Goal: Information Seeking & Learning: Check status

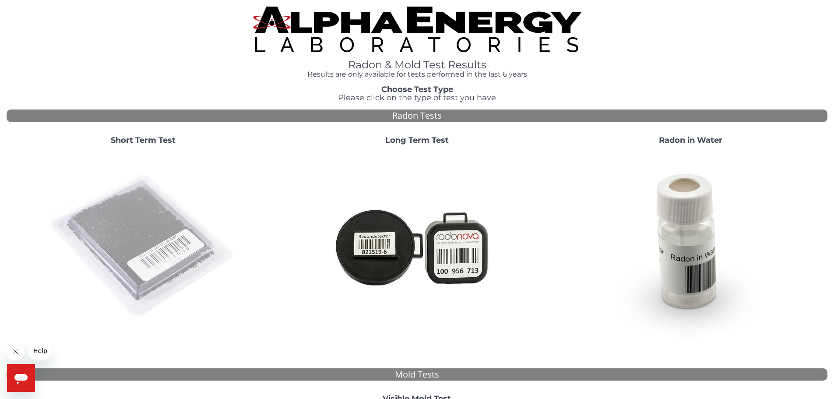
click at [110, 227] on img at bounding box center [143, 246] width 188 height 188
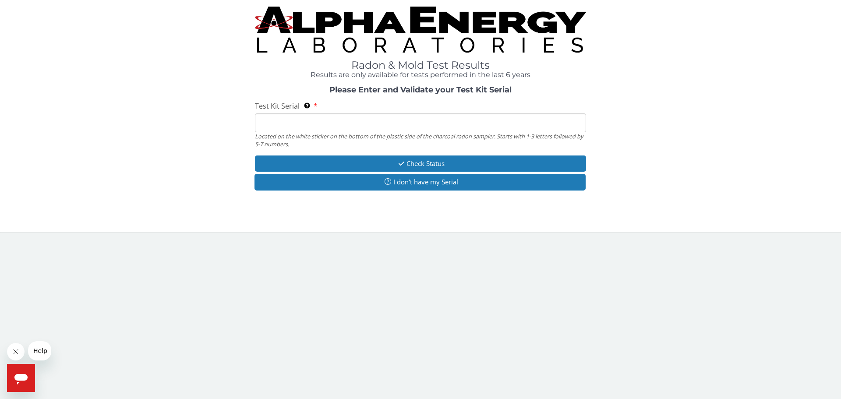
click at [372, 117] on input "Test Kit Serial Located on the white sticker on the bottom of the plastic side …" at bounding box center [420, 122] width 331 height 19
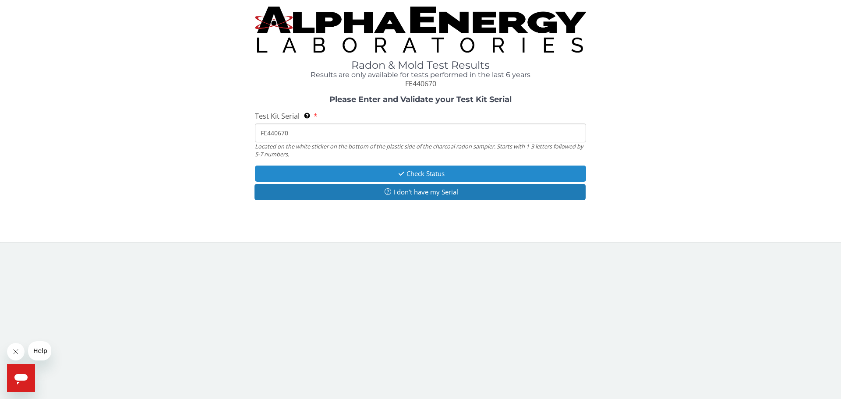
type input "FE440670"
click at [446, 179] on button "Check Status" at bounding box center [420, 174] width 331 height 16
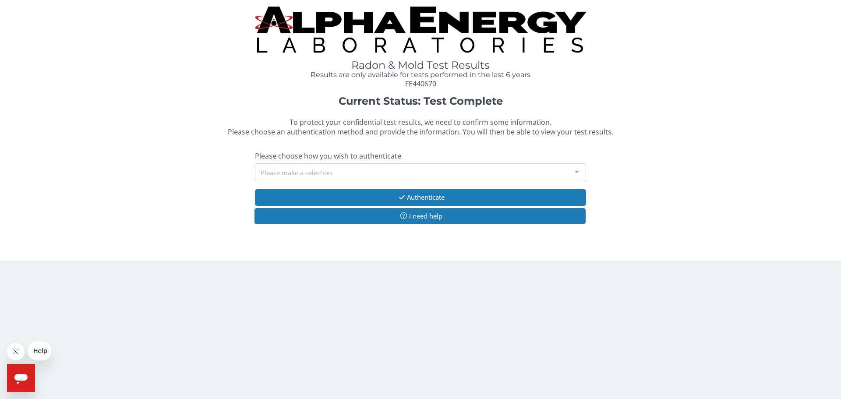
drag, startPoint x: 375, startPoint y: 176, endPoint x: 360, endPoint y: 176, distance: 14.9
click at [375, 176] on div "Please make a selection" at bounding box center [420, 172] width 331 height 19
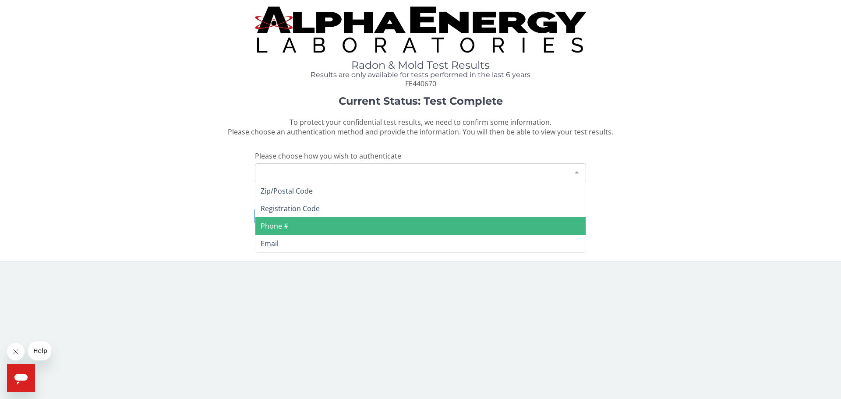
click at [277, 222] on span "Phone #" at bounding box center [275, 226] width 28 height 10
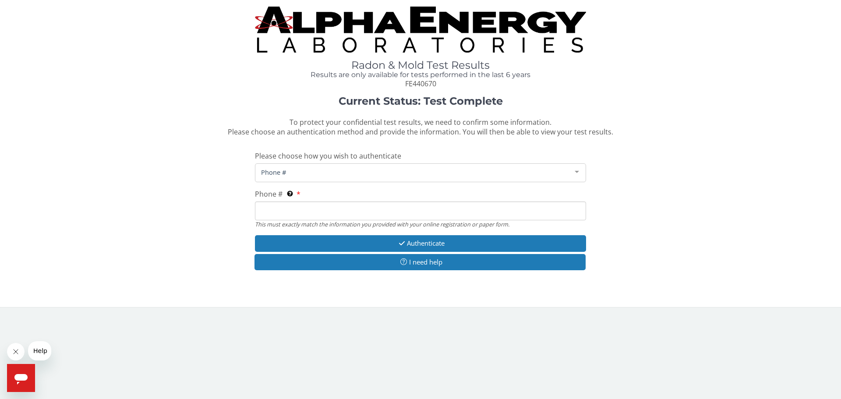
click at [317, 213] on input "Phone # This must exactly match the information you provided with your online r…" at bounding box center [420, 210] width 331 height 19
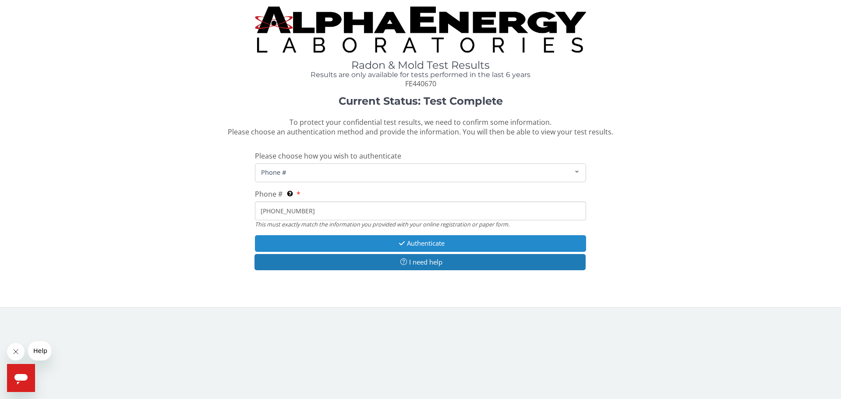
type input "[PHONE_NUMBER]"
click at [480, 242] on button "Authenticate" at bounding box center [420, 243] width 331 height 16
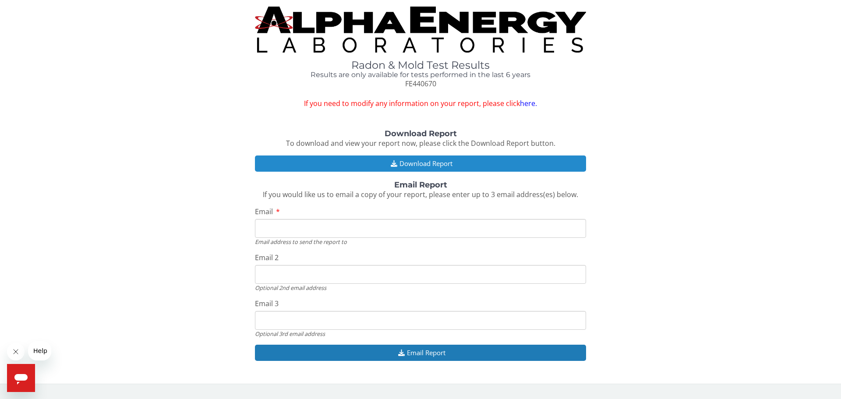
click at [460, 159] on button "Download Report" at bounding box center [420, 163] width 331 height 16
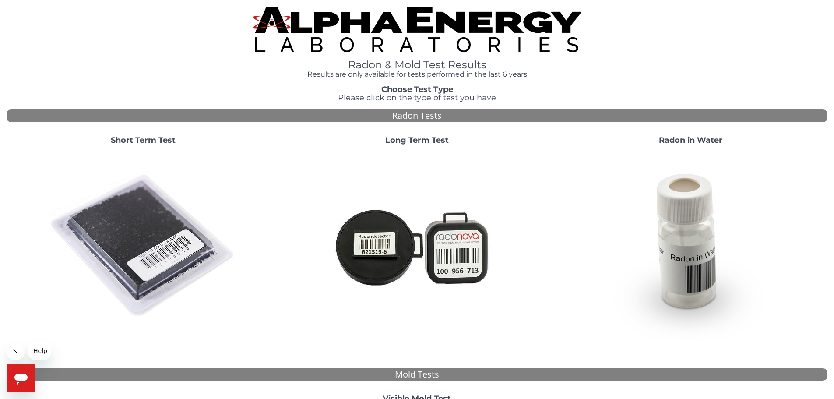
click at [118, 226] on img at bounding box center [143, 246] width 188 height 188
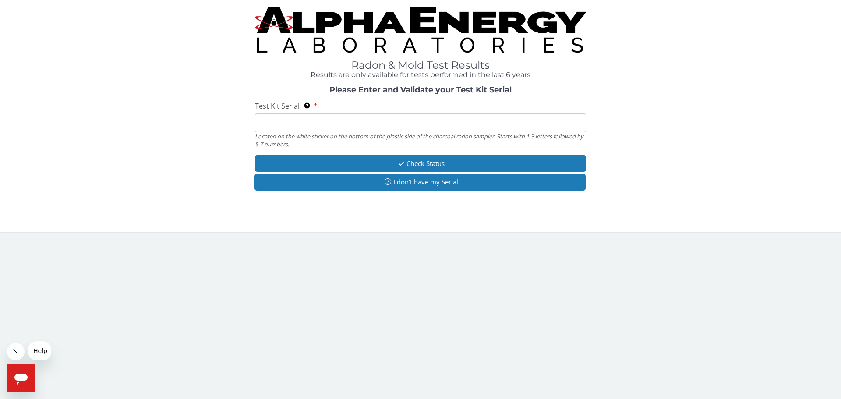
click at [339, 120] on input "Test Kit Serial Located on the white sticker on the bottom of the plastic side …" at bounding box center [420, 122] width 331 height 19
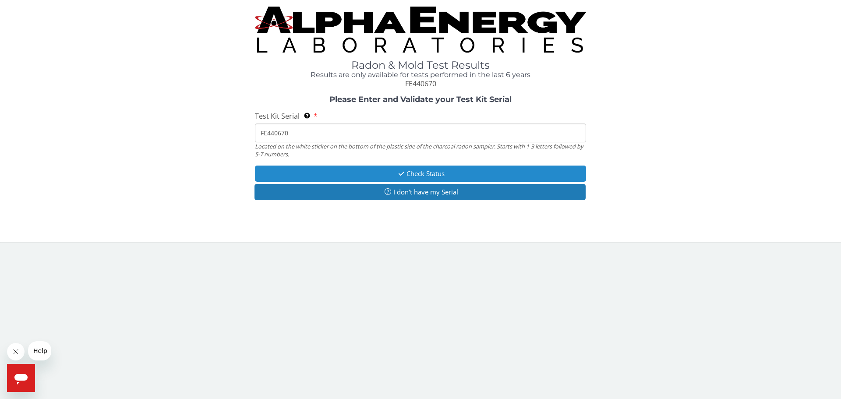
type input "FE440670"
click at [540, 176] on button "Check Status" at bounding box center [420, 174] width 331 height 16
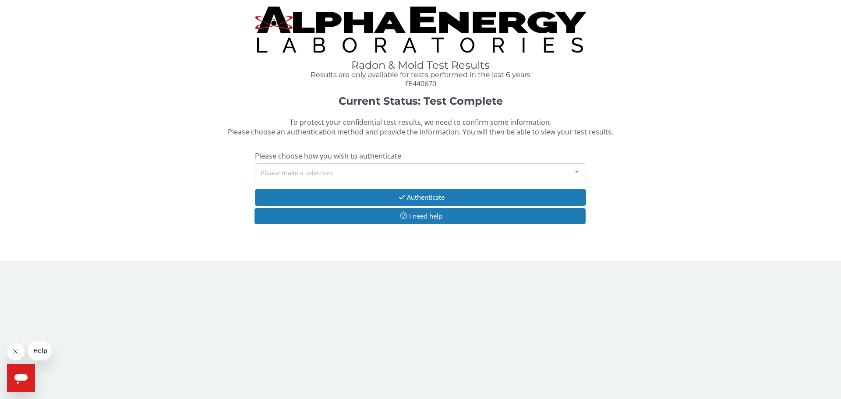
click at [367, 171] on div "Please make a selection" at bounding box center [420, 172] width 331 height 19
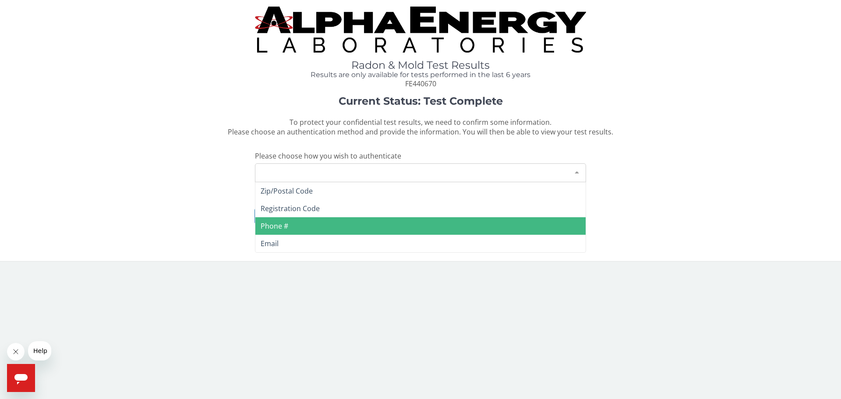
click at [279, 223] on span "Phone #" at bounding box center [275, 226] width 28 height 10
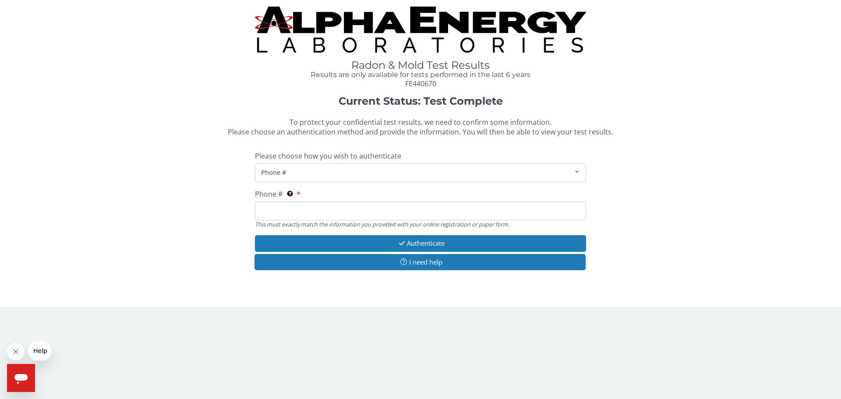
drag, startPoint x: 290, startPoint y: 211, endPoint x: 295, endPoint y: 212, distance: 5.0
click at [290, 211] on input "Phone # This must exactly match the information you provided with your online r…" at bounding box center [420, 210] width 331 height 19
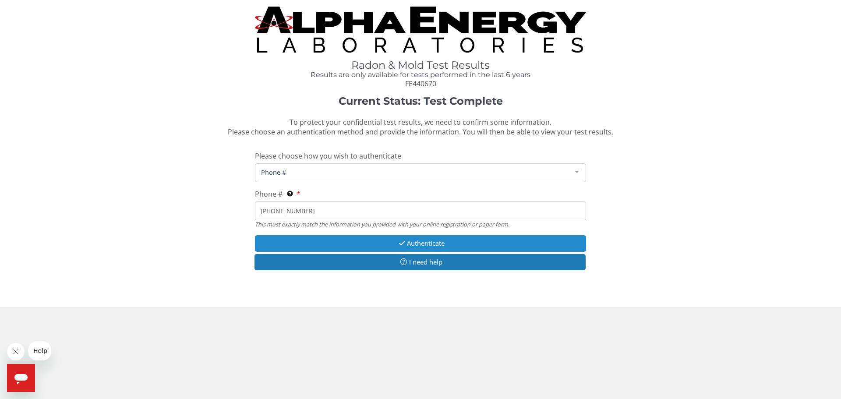
type input "[PHONE_NUMBER]"
click at [475, 249] on button "Authenticate" at bounding box center [420, 243] width 331 height 16
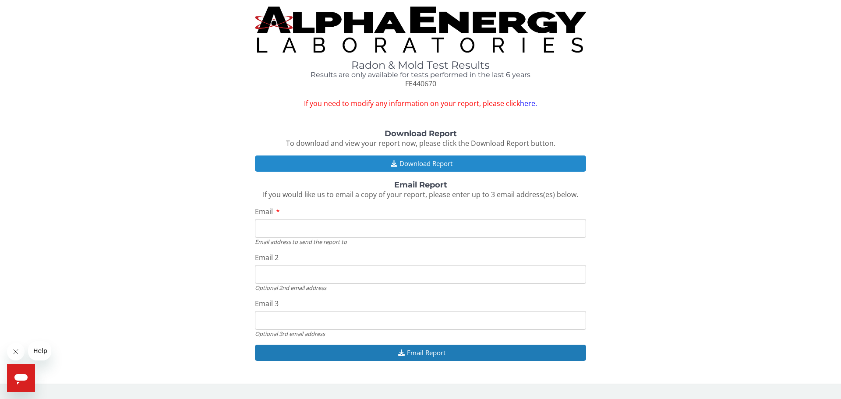
click at [476, 162] on button "Download Report" at bounding box center [420, 163] width 331 height 16
